Goal: Find specific page/section: Find specific page/section

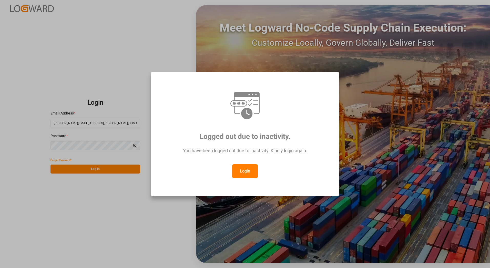
click at [249, 174] on button "Login" at bounding box center [245, 171] width 26 height 14
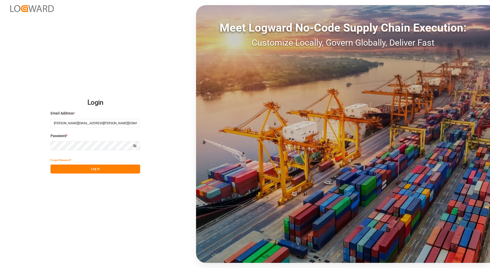
click at [89, 172] on button "Log In" at bounding box center [96, 168] width 90 height 9
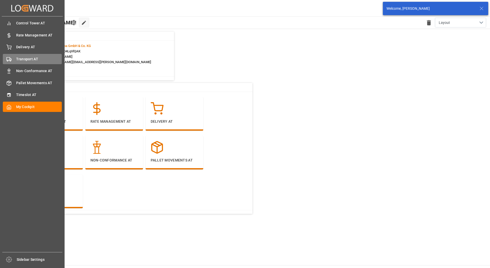
click at [10, 61] on circle at bounding box center [10, 60] width 1 height 1
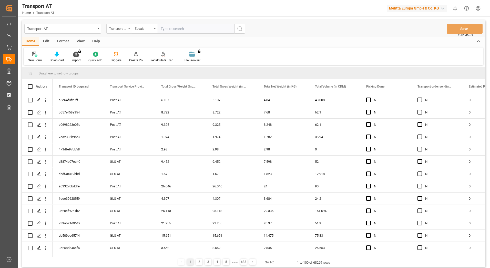
click at [122, 27] on div "Transport ID Logward" at bounding box center [117, 28] width 17 height 6
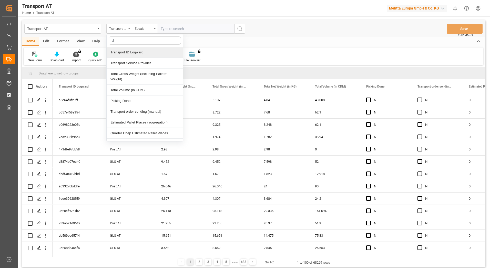
type input "do"
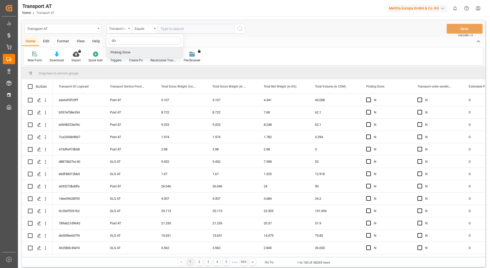
click at [134, 54] on div "Picking Done" at bounding box center [145, 52] width 76 height 11
click at [181, 28] on input "text" at bounding box center [196, 29] width 77 height 10
type input ">"
type input "Y"
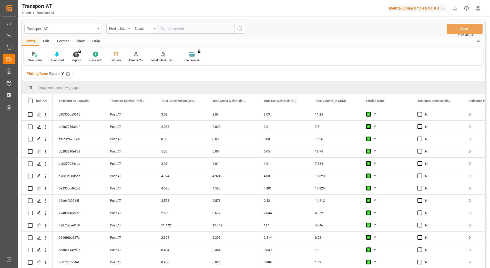
click at [129, 29] on icon "open menu" at bounding box center [129, 28] width 2 height 1
type input "manu"
click at [135, 51] on div "Transport order sending (manual)" at bounding box center [145, 52] width 76 height 11
click at [183, 30] on input "text" at bounding box center [196, 29] width 77 height 10
type input "N"
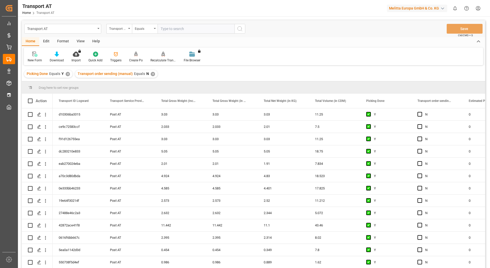
click at [128, 29] on div "Transport order sending (manual)" at bounding box center [119, 29] width 26 height 10
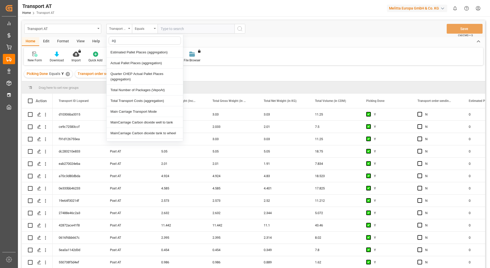
type input "agg"
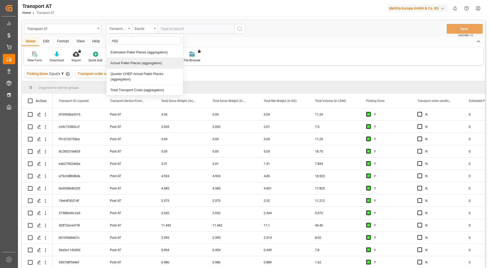
click at [135, 61] on div "Actual Pallet Places (aggregation)" at bounding box center [145, 63] width 76 height 11
click at [148, 30] on div "Equals" at bounding box center [143, 28] width 17 height 6
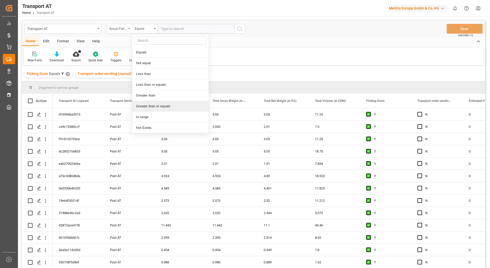
click at [155, 104] on div "Greater than or equals" at bounding box center [170, 106] width 76 height 11
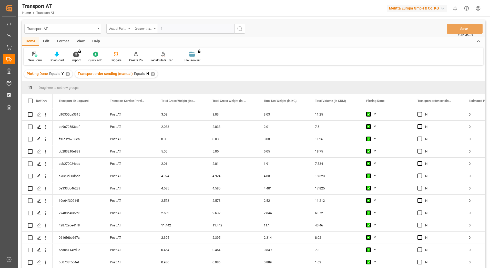
type input "1"
click at [241, 27] on icon "search button" at bounding box center [240, 29] width 6 height 6
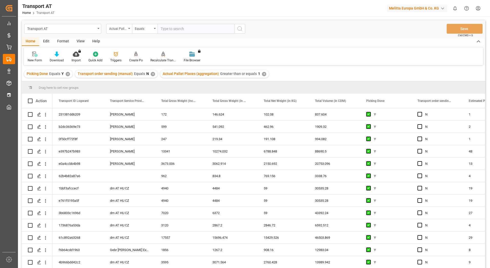
click at [80, 42] on div "View" at bounding box center [81, 41] width 16 height 9
click at [33, 58] on div "Default" at bounding box center [33, 56] width 18 height 11
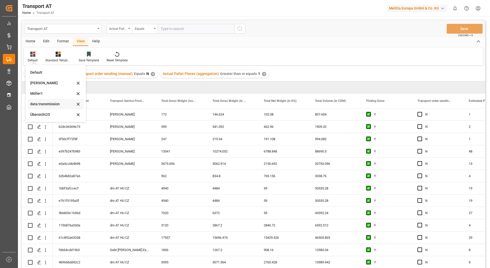
click at [44, 103] on div "data transmission" at bounding box center [52, 103] width 45 height 5
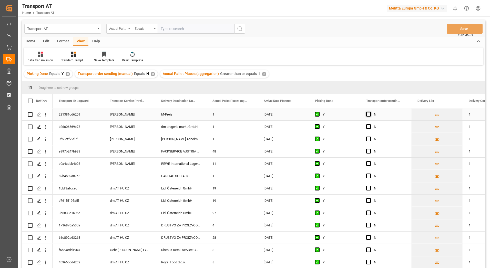
click at [368, 113] on span "Press SPACE to select this row." at bounding box center [368, 114] width 5 height 5
click at [370, 112] on input "Press SPACE to select this row." at bounding box center [370, 112] width 0 height 0
click at [370, 151] on span "Press SPACE to select this row." at bounding box center [368, 151] width 5 height 5
click at [370, 149] on input "Press SPACE to select this row." at bounding box center [370, 149] width 0 height 0
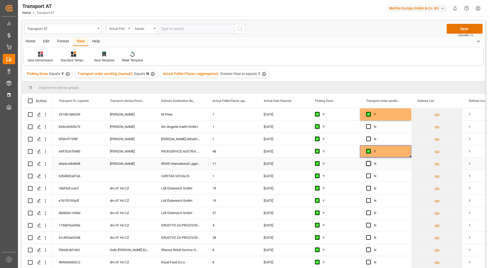
click at [369, 163] on span "Press SPACE to select this row." at bounding box center [368, 163] width 5 height 5
click at [370, 161] on input "Press SPACE to select this row." at bounding box center [370, 161] width 0 height 0
click at [368, 138] on span "Press SPACE to select this row." at bounding box center [368, 138] width 5 height 5
click at [370, 136] on input "Press SPACE to select this row." at bounding box center [370, 136] width 0 height 0
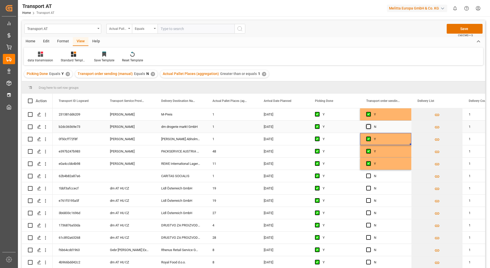
click at [370, 127] on span "Press SPACE to select this row." at bounding box center [368, 126] width 5 height 5
click at [370, 124] on input "Press SPACE to select this row." at bounding box center [370, 124] width 0 height 0
click at [468, 31] on button "Save" at bounding box center [465, 29] width 36 height 10
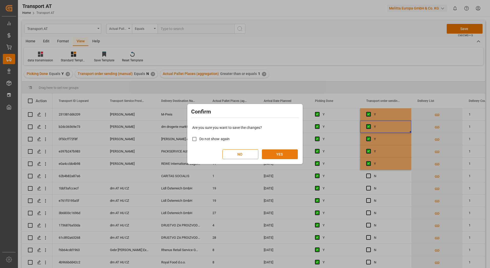
click at [291, 153] on button "YES" at bounding box center [280, 154] width 36 height 10
